Goal: Register for event/course

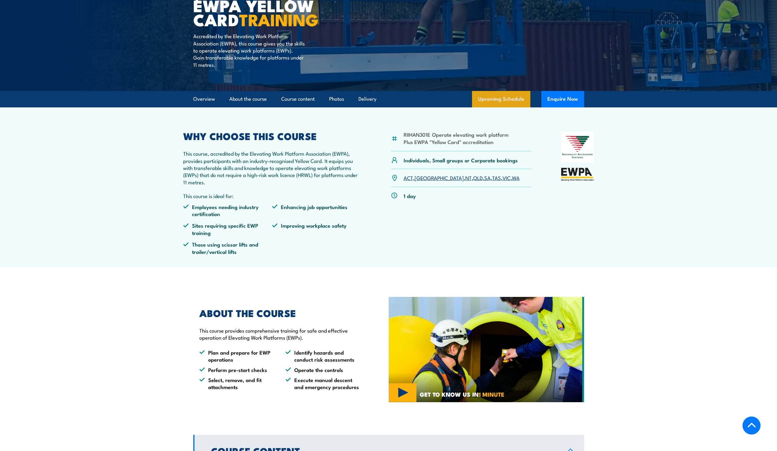
click at [484, 103] on link "Upcoming Schedule" at bounding box center [501, 99] width 58 height 16
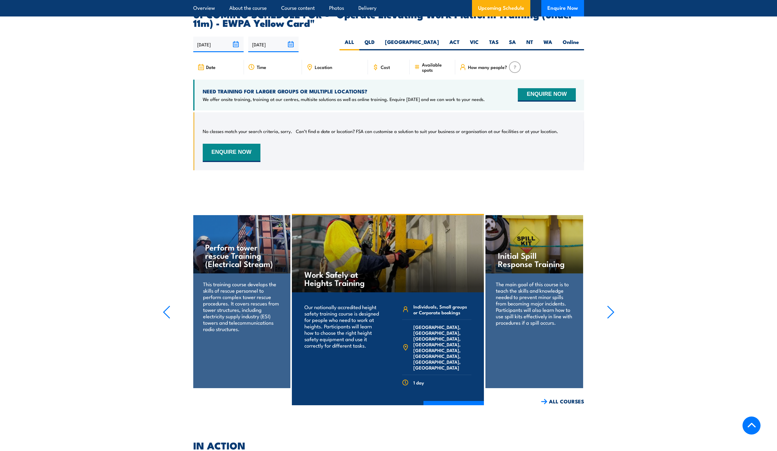
scroll to position [989, 0]
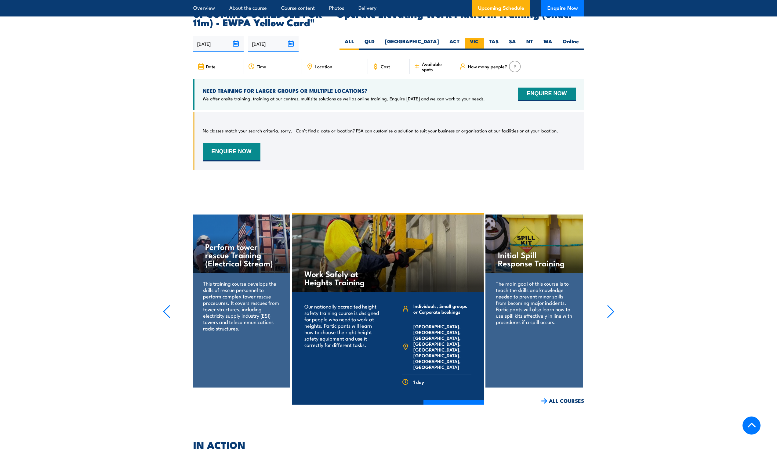
click at [471, 38] on label "VIC" at bounding box center [473, 44] width 19 height 12
click at [478, 38] on input "VIC" at bounding box center [480, 40] width 4 height 4
radio input "true"
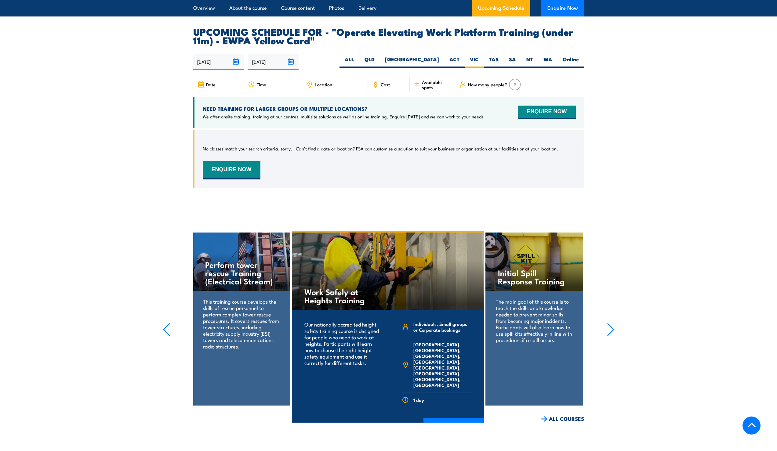
scroll to position [971, 0]
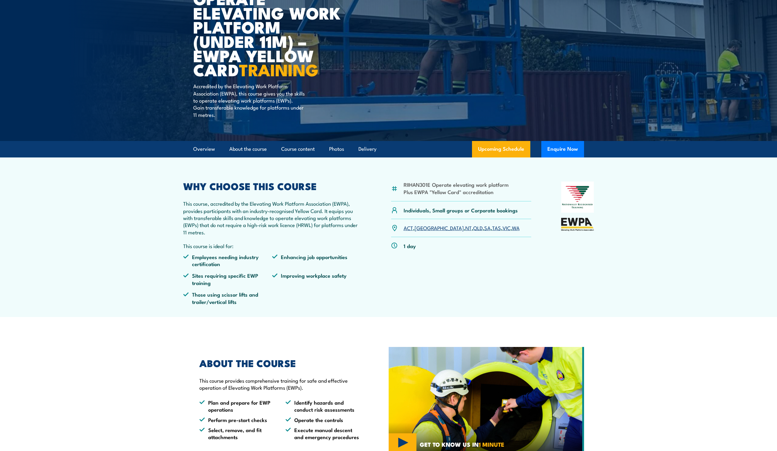
scroll to position [82, 0]
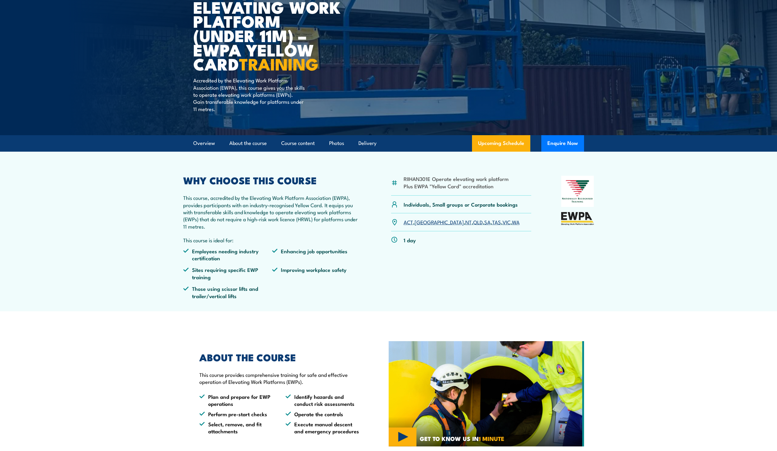
click at [502, 222] on link "VIC" at bounding box center [506, 221] width 8 height 7
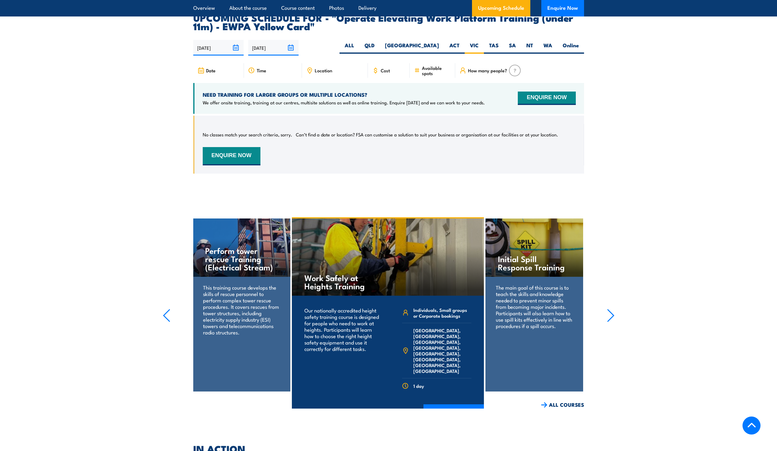
scroll to position [989, 0]
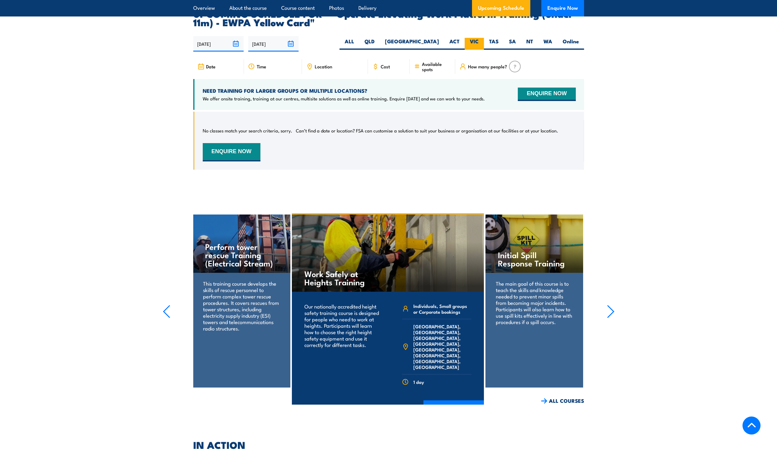
click at [472, 38] on label "VIC" at bounding box center [473, 44] width 19 height 12
click at [478, 38] on input "VIC" at bounding box center [480, 40] width 4 height 4
click at [489, 64] on span "How many people?" at bounding box center [487, 66] width 39 height 5
click at [513, 61] on img at bounding box center [515, 67] width 12 height 12
click at [465, 63] on icon at bounding box center [462, 66] width 7 height 7
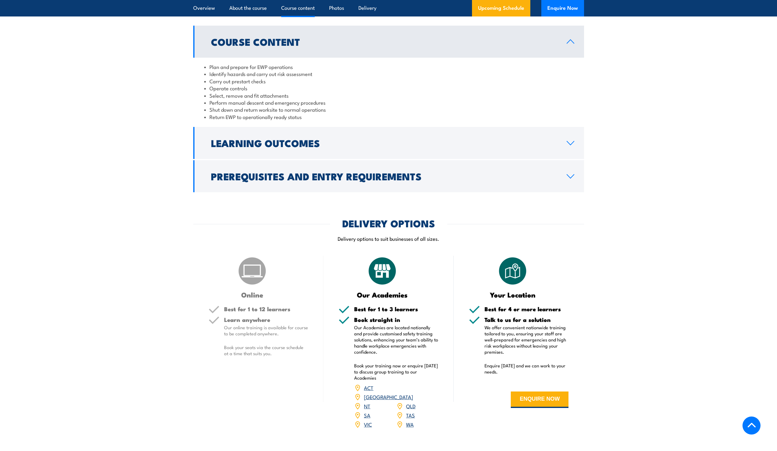
scroll to position [534, 0]
